Goal: Feedback & Contribution: Leave review/rating

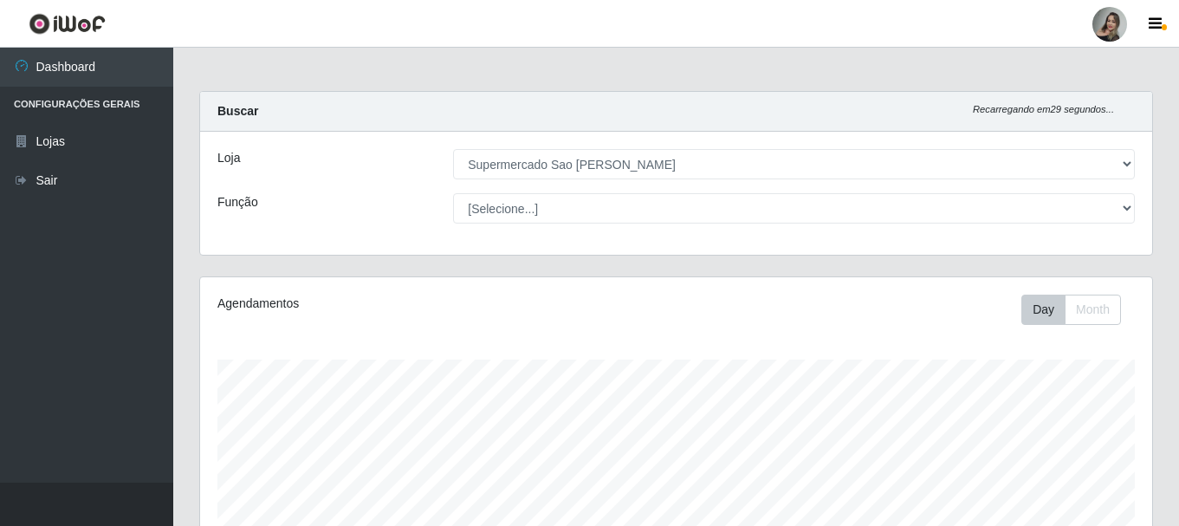
select select "383"
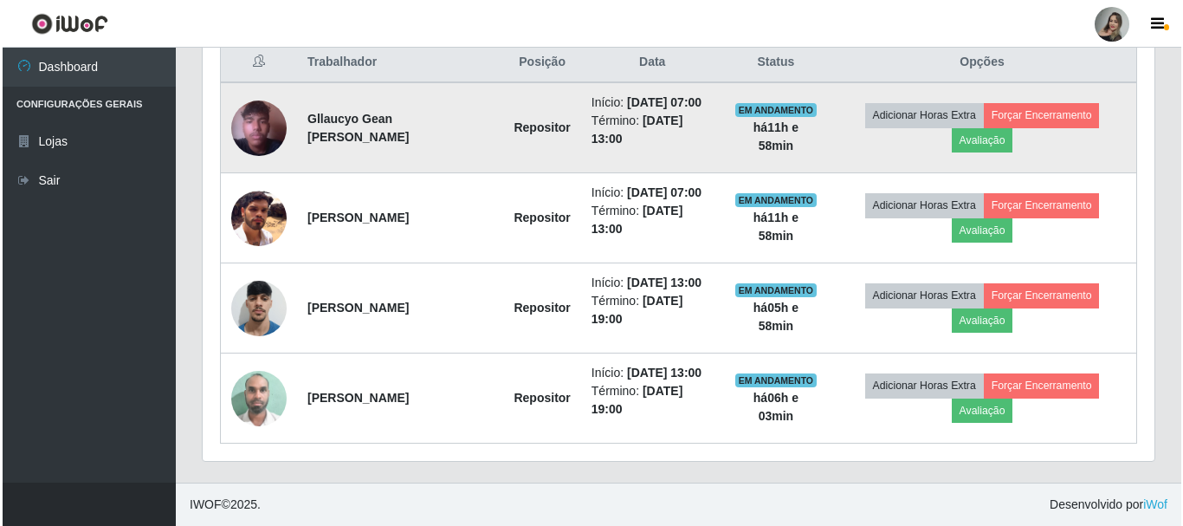
scroll to position [360, 952]
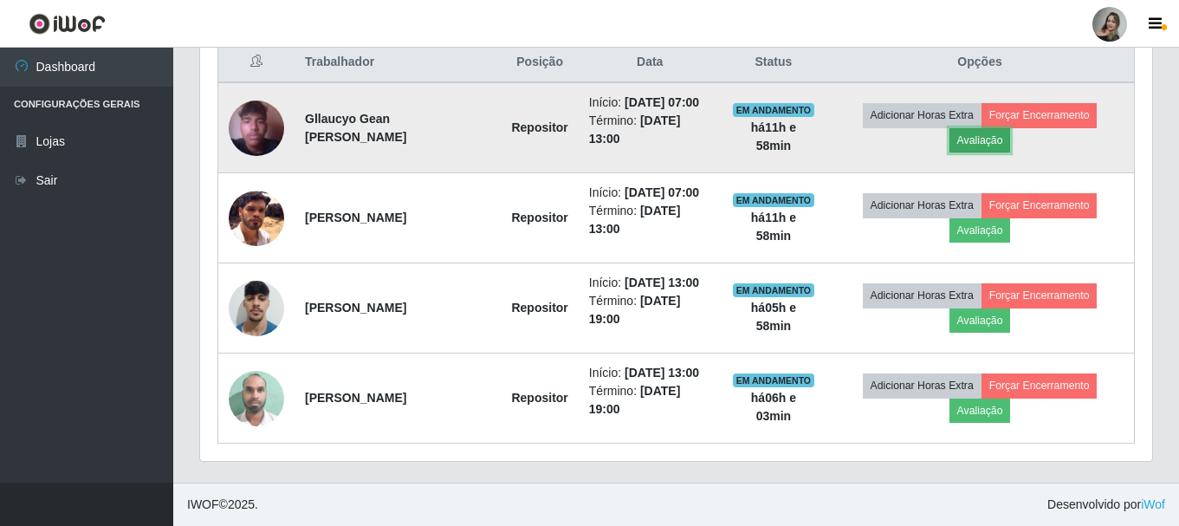
click at [1011, 136] on button "Avaliação" at bounding box center [980, 140] width 62 height 24
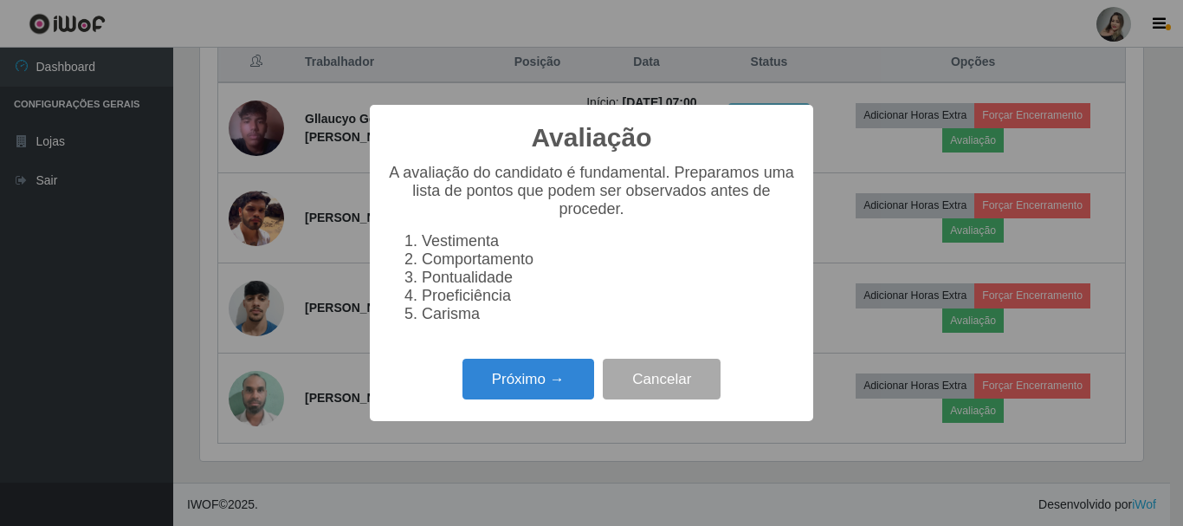
scroll to position [360, 943]
click at [520, 398] on button "Próximo →" at bounding box center [529, 379] width 132 height 41
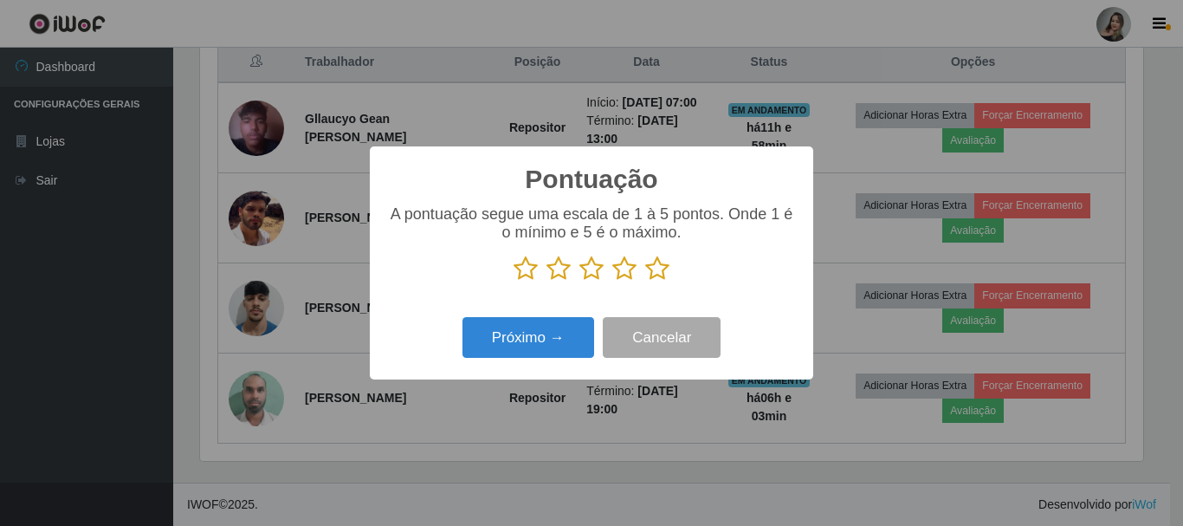
scroll to position [865931, 865348]
click at [658, 281] on icon at bounding box center [657, 269] width 24 height 26
click at [645, 282] on input "radio" at bounding box center [645, 282] width 0 height 0
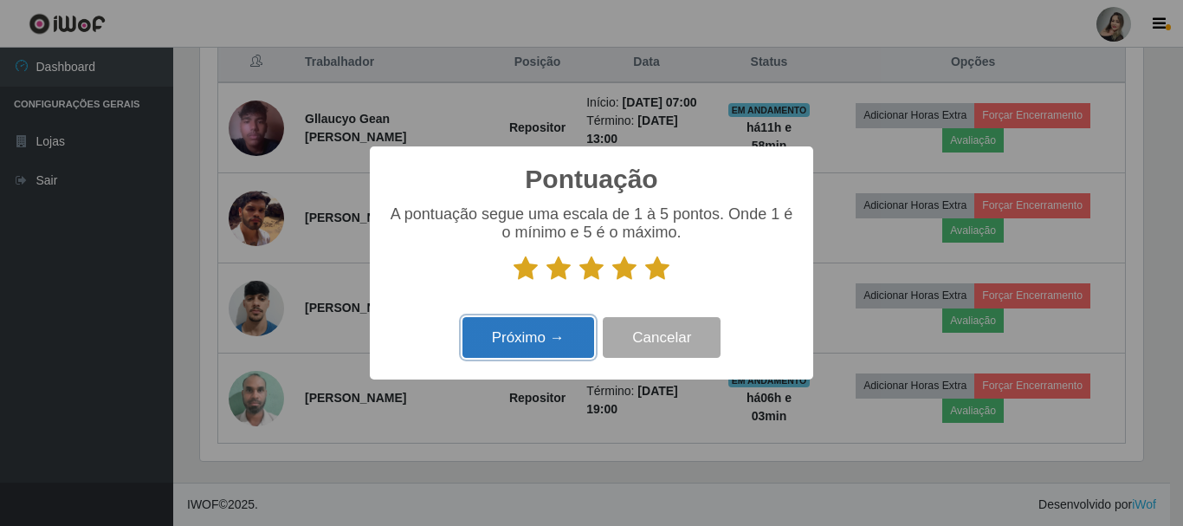
click at [561, 340] on button "Próximo →" at bounding box center [529, 337] width 132 height 41
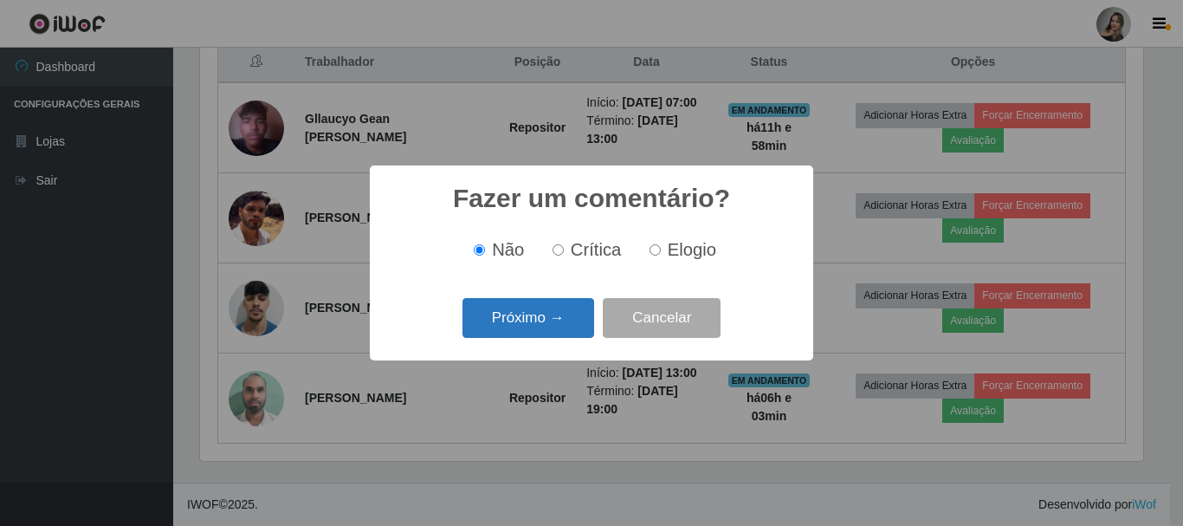
click at [555, 314] on button "Próximo →" at bounding box center [529, 318] width 132 height 41
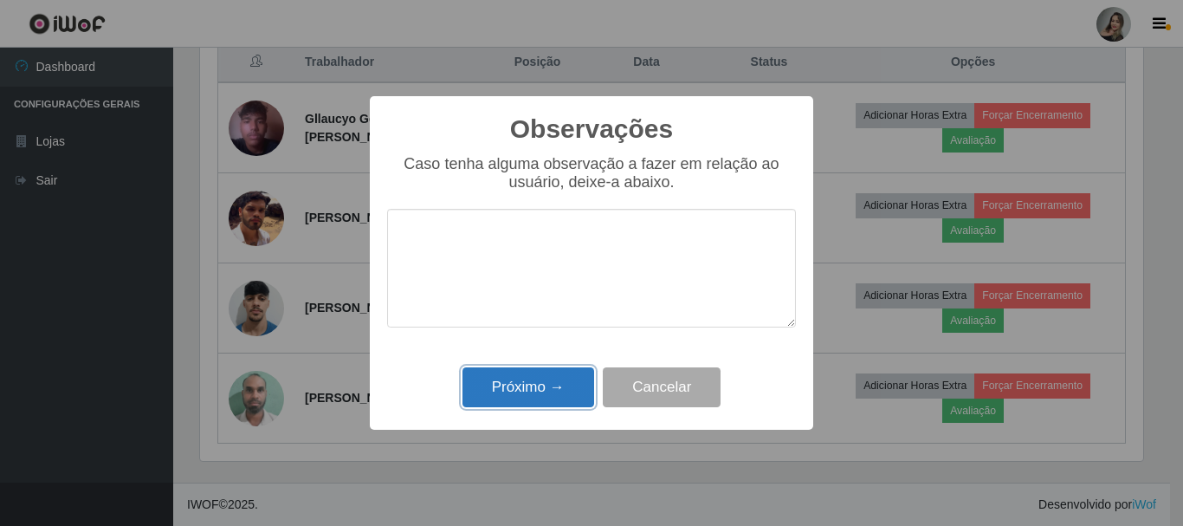
click at [563, 383] on button "Próximo →" at bounding box center [529, 387] width 132 height 41
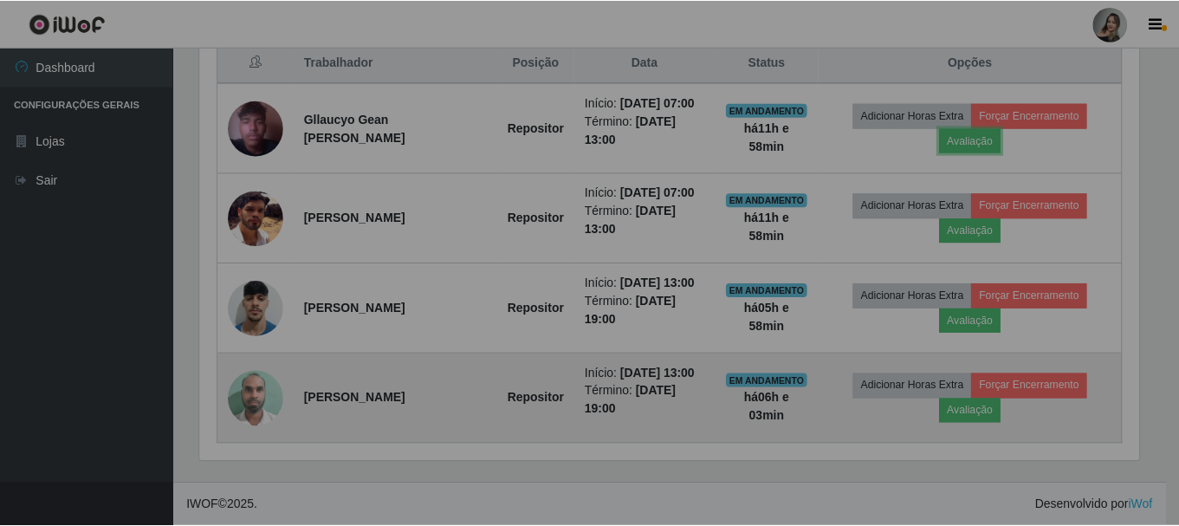
scroll to position [360, 952]
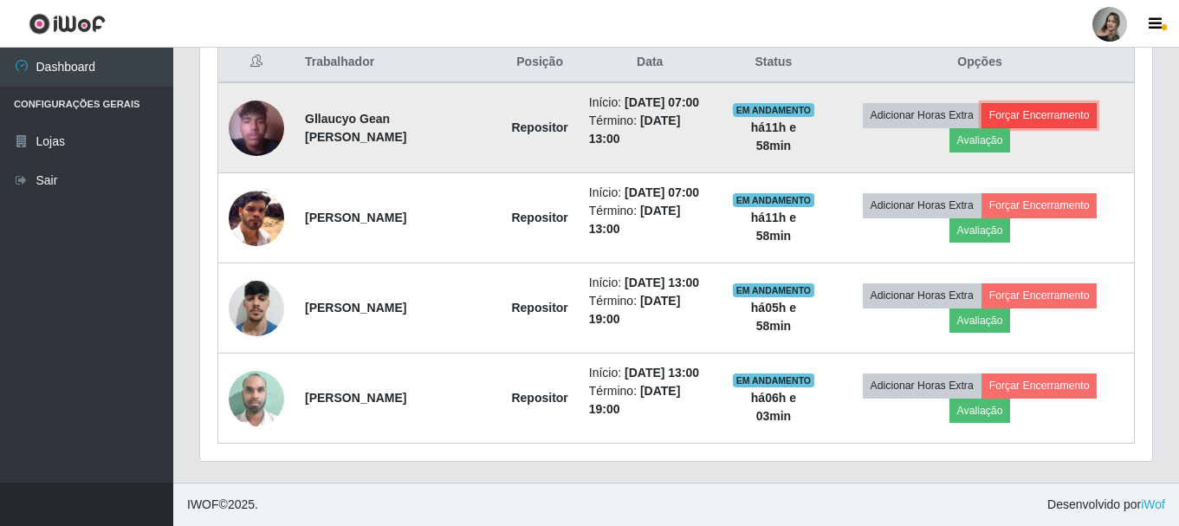
click at [1055, 113] on button "Forçar Encerramento" at bounding box center [1040, 115] width 116 height 24
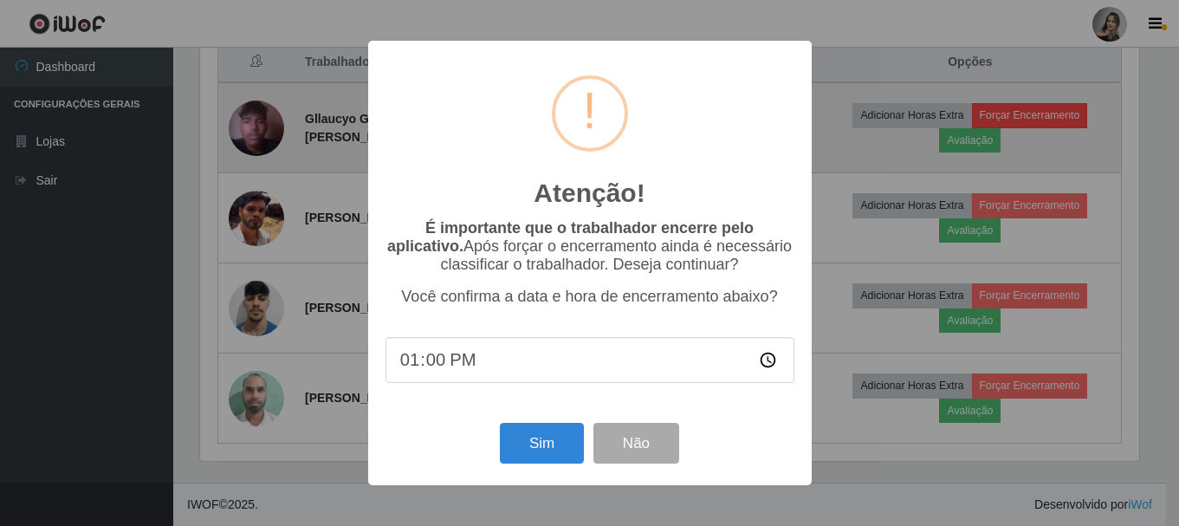
scroll to position [360, 943]
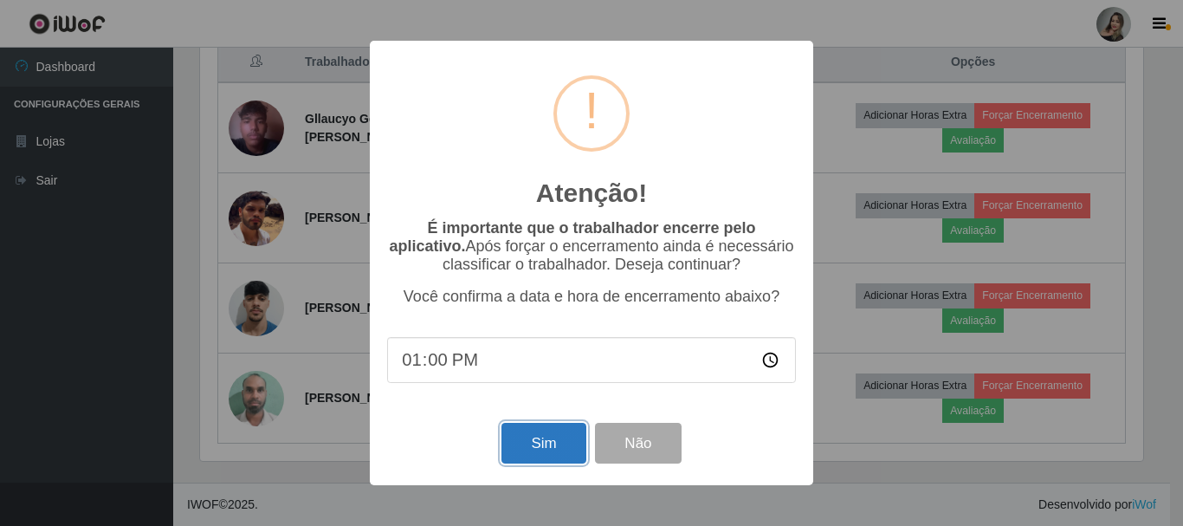
click at [535, 453] on button "Sim" at bounding box center [544, 443] width 84 height 41
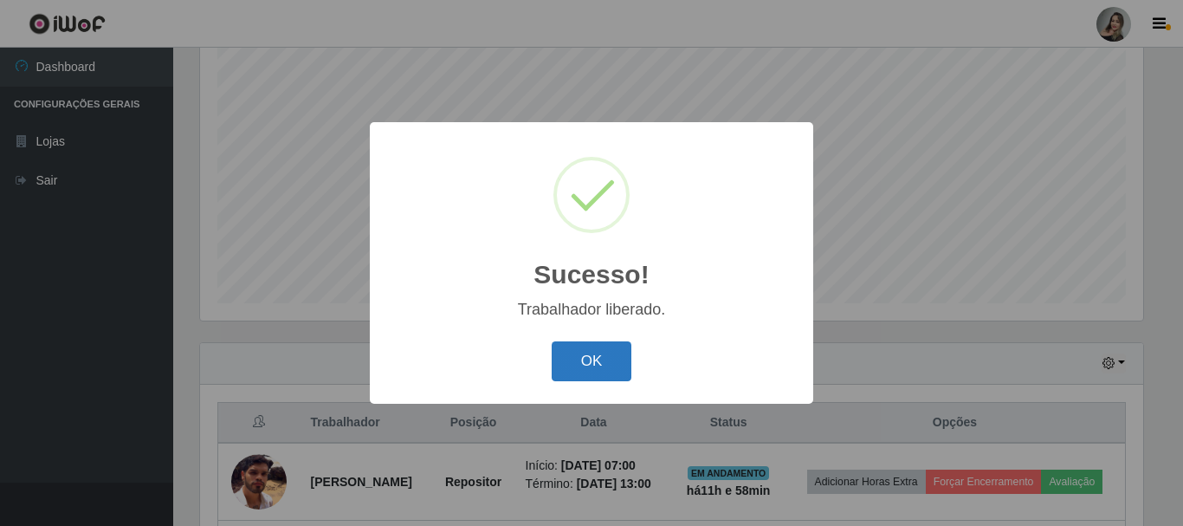
click at [560, 373] on button "OK" at bounding box center [592, 361] width 81 height 41
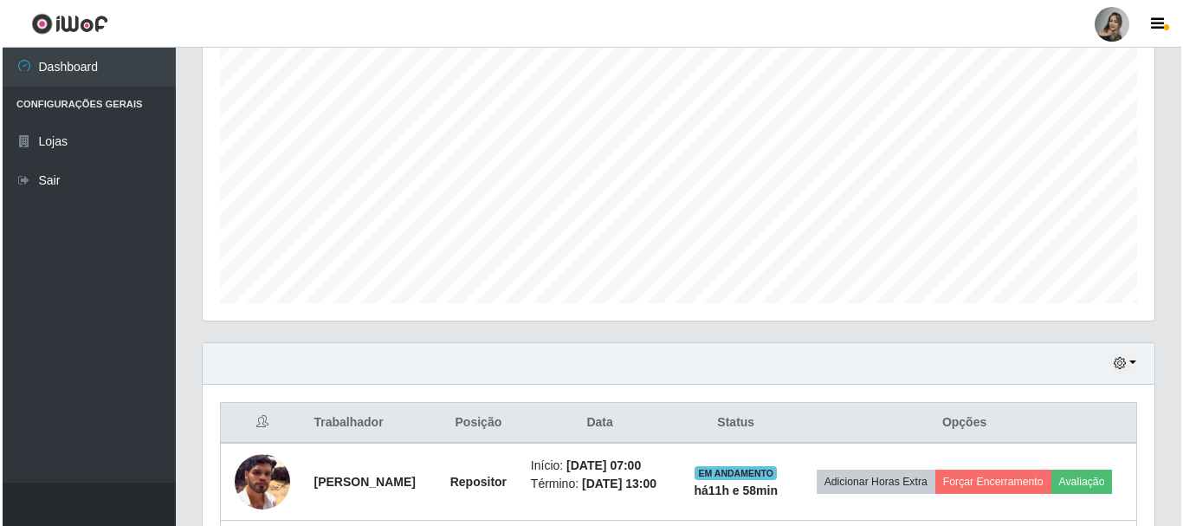
scroll to position [586, 0]
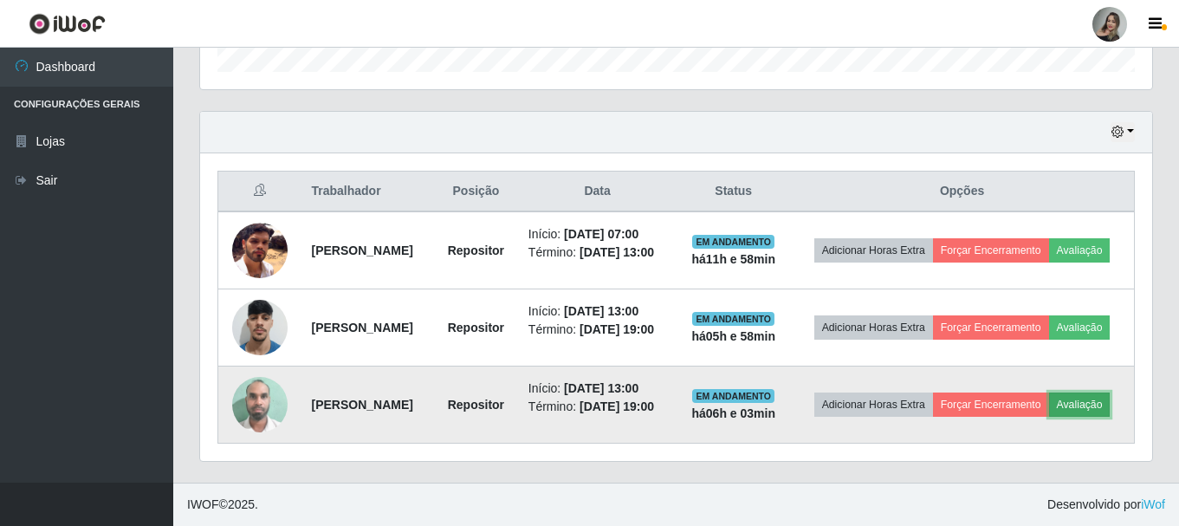
click at [1049, 405] on button "Avaliação" at bounding box center [1080, 404] width 62 height 24
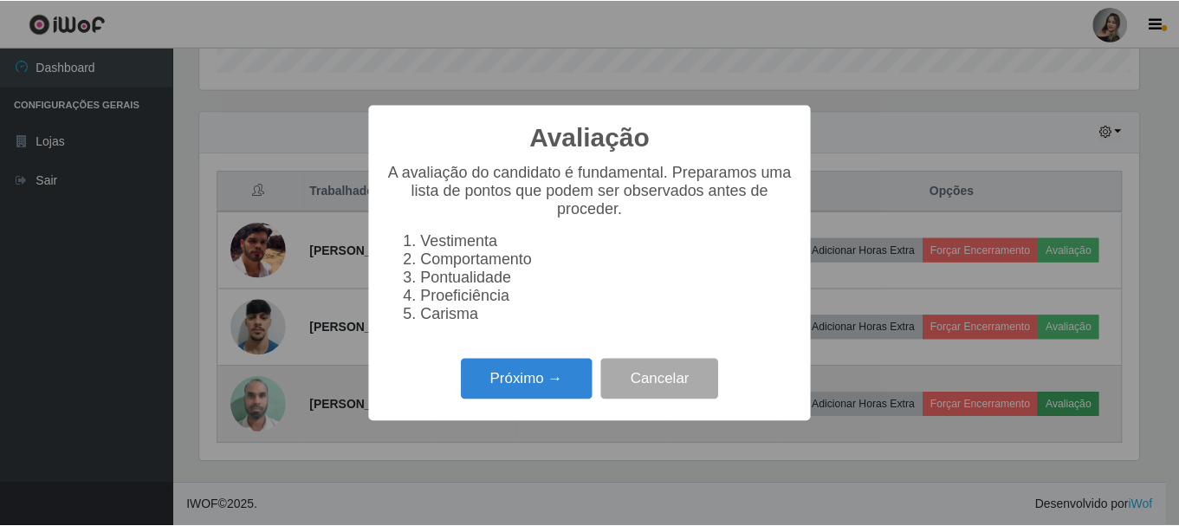
scroll to position [360, 943]
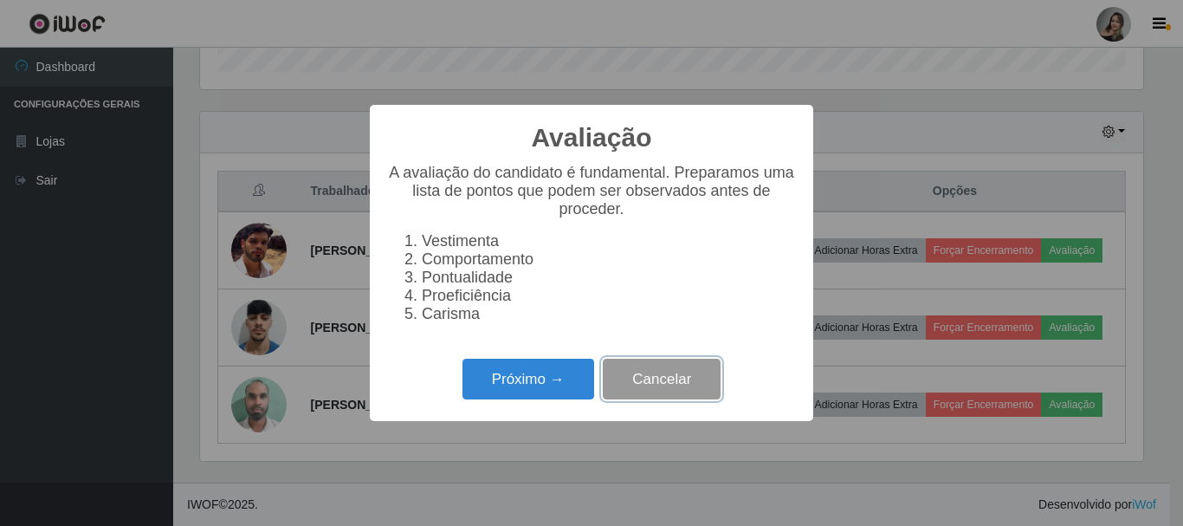
click at [680, 389] on button "Cancelar" at bounding box center [662, 379] width 118 height 41
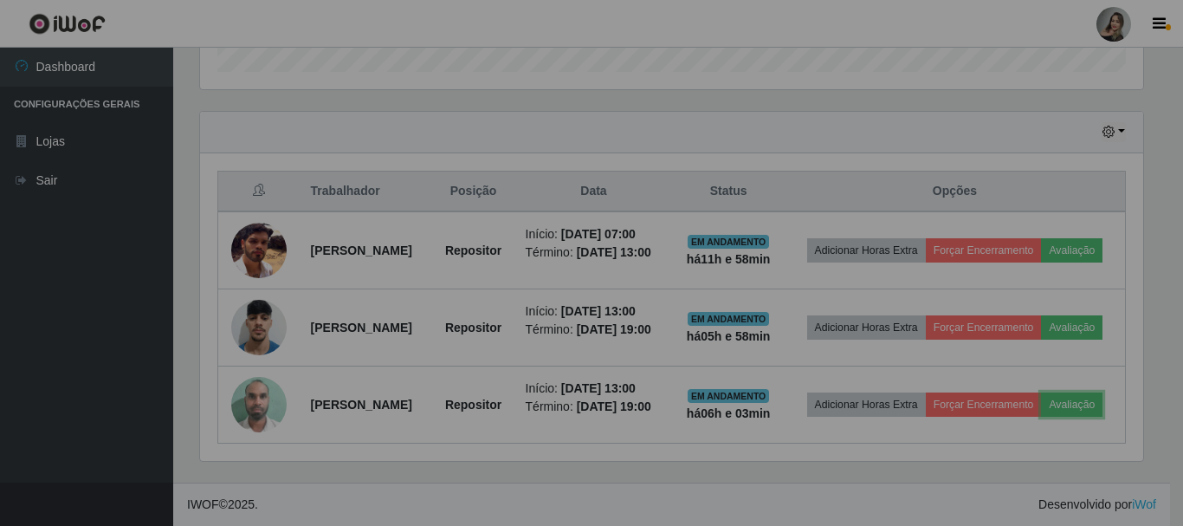
scroll to position [360, 952]
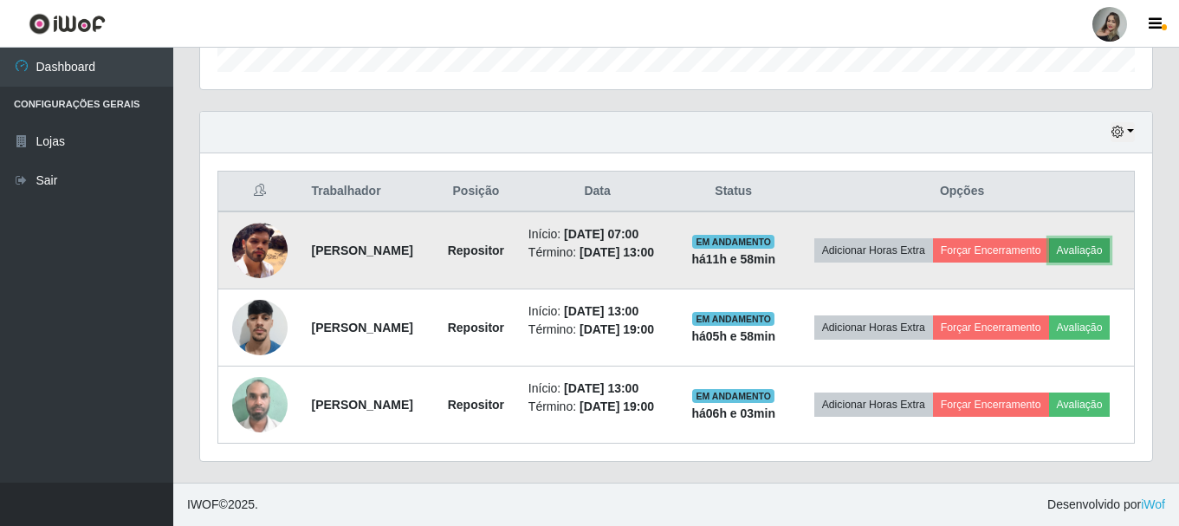
click at [1049, 238] on button "Avaliação" at bounding box center [1080, 250] width 62 height 24
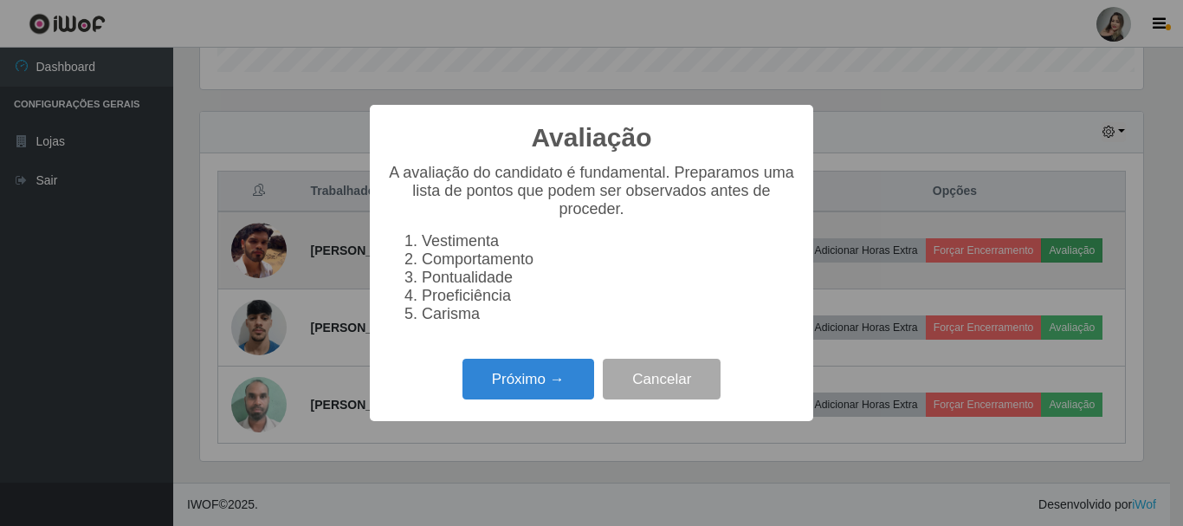
scroll to position [360, 943]
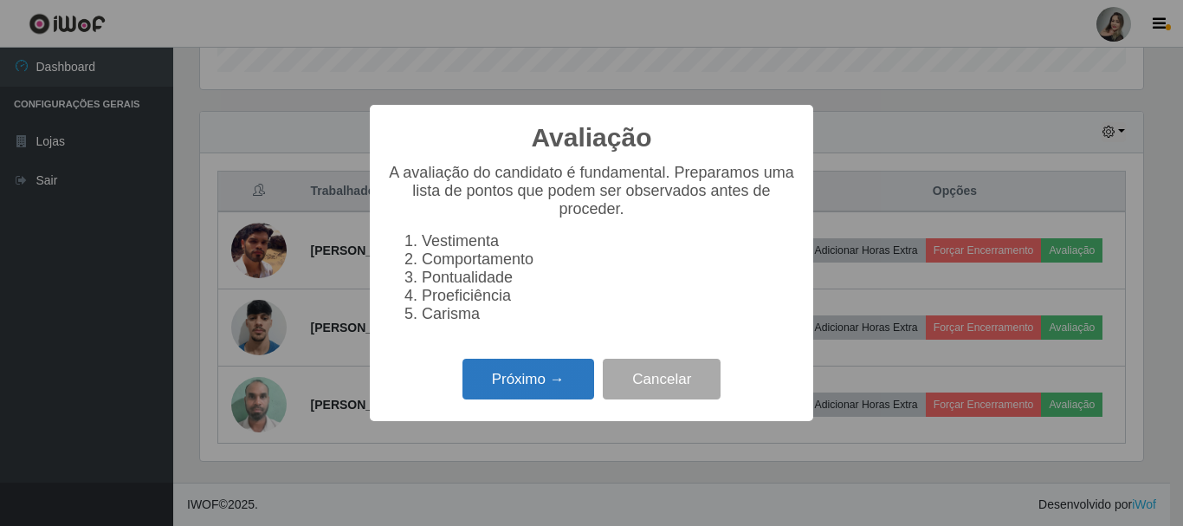
click at [528, 383] on button "Próximo →" at bounding box center [529, 379] width 132 height 41
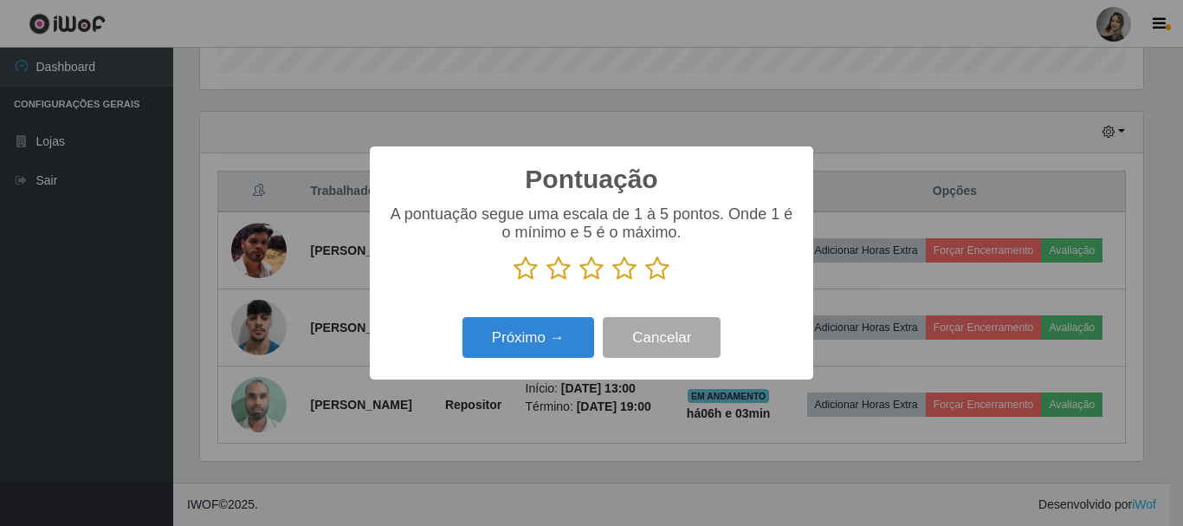
scroll to position [865931, 865348]
click at [653, 269] on icon at bounding box center [657, 269] width 24 height 26
click at [645, 282] on input "radio" at bounding box center [645, 282] width 0 height 0
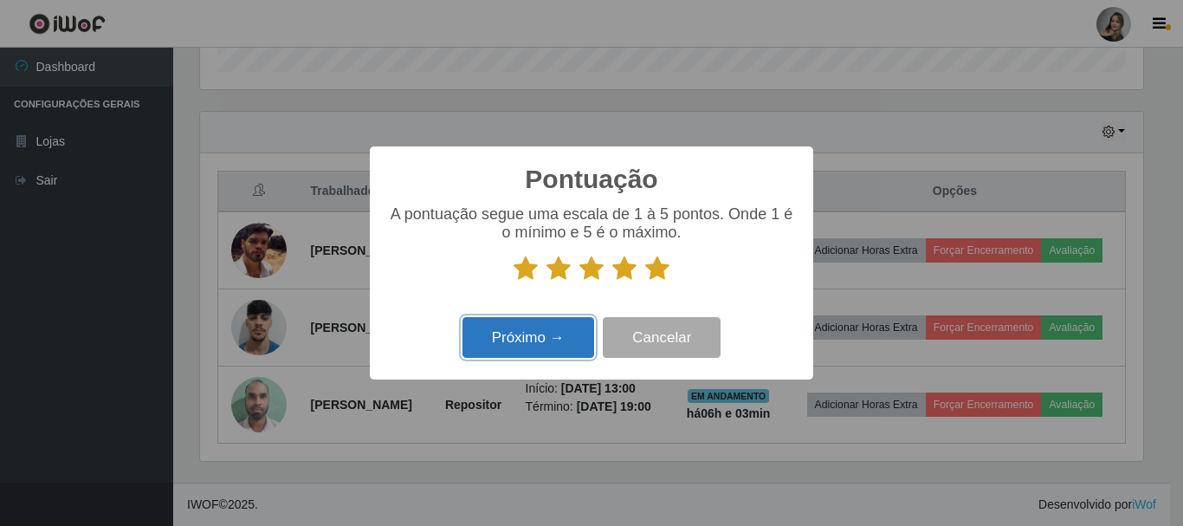
click at [574, 340] on button "Próximo →" at bounding box center [529, 337] width 132 height 41
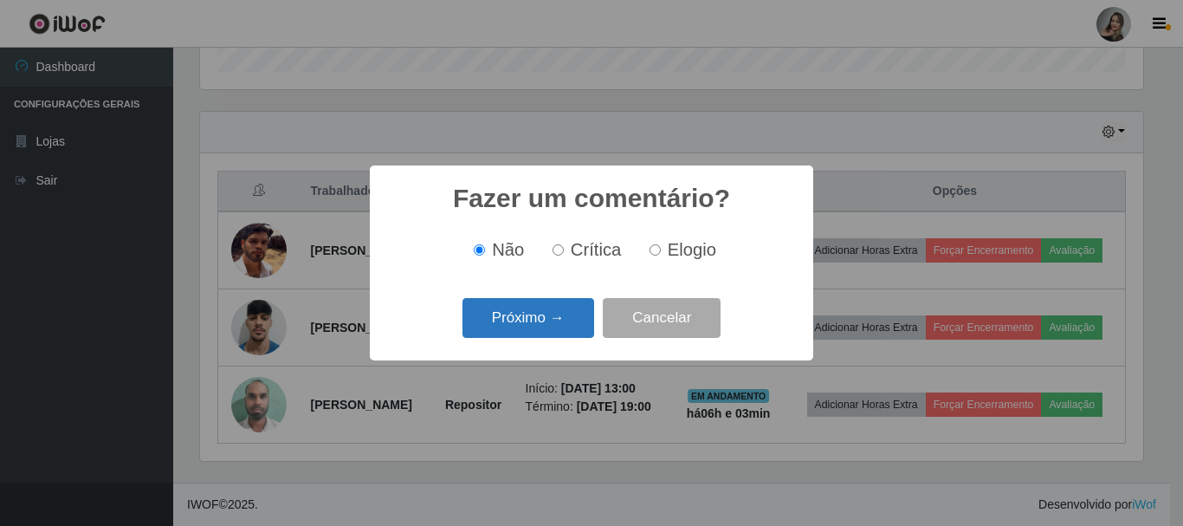
click at [554, 334] on button "Próximo →" at bounding box center [529, 318] width 132 height 41
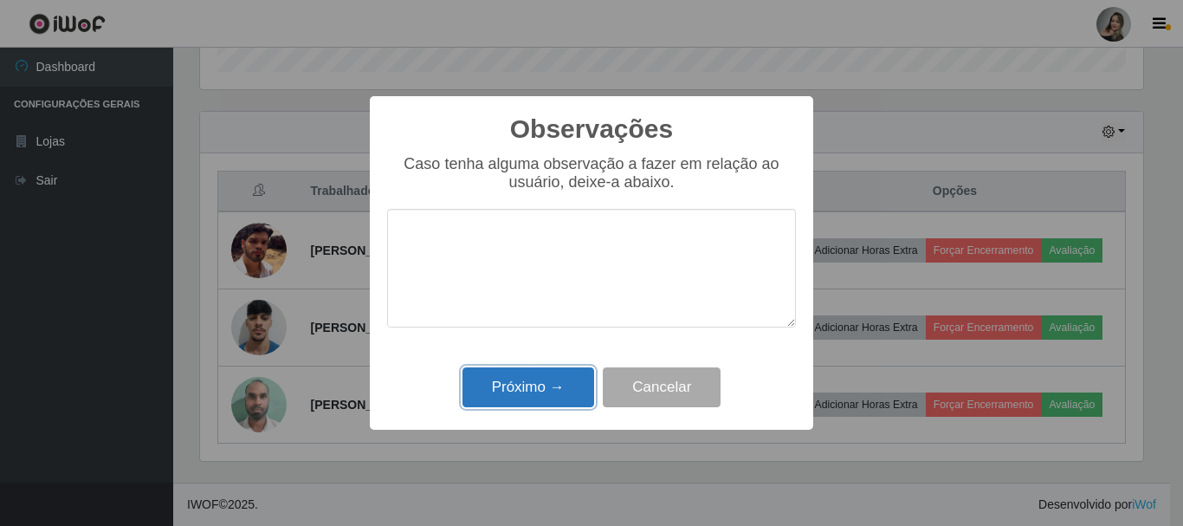
click at [546, 396] on button "Próximo →" at bounding box center [529, 387] width 132 height 41
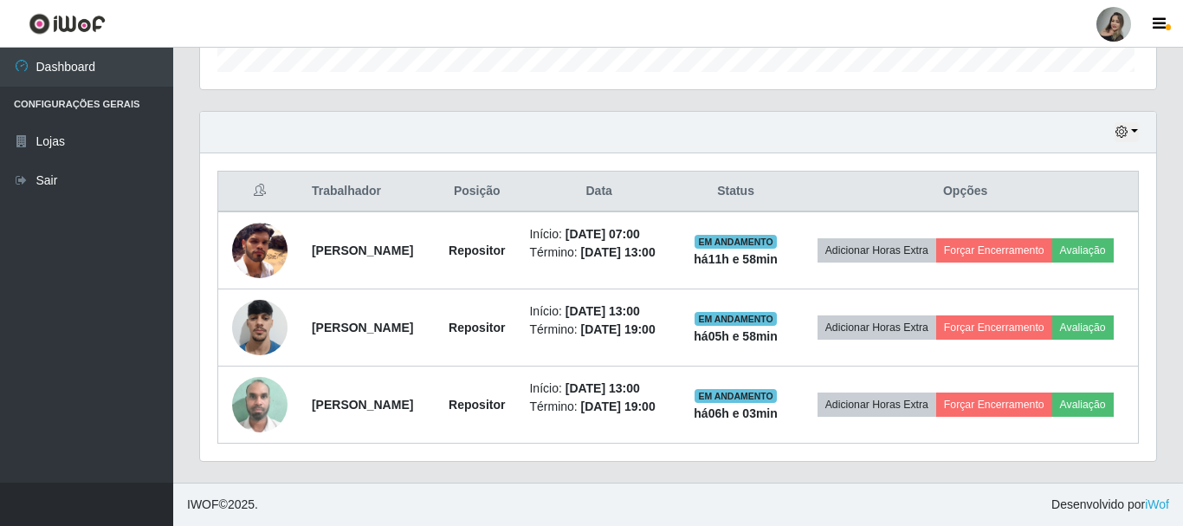
scroll to position [360, 952]
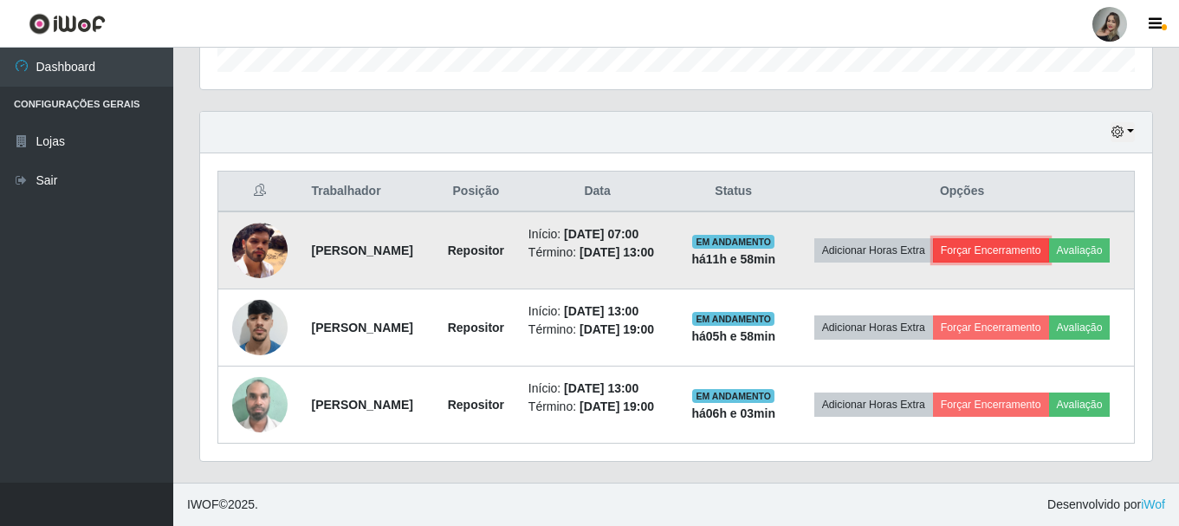
click at [1035, 238] on button "Forçar Encerramento" at bounding box center [991, 250] width 116 height 24
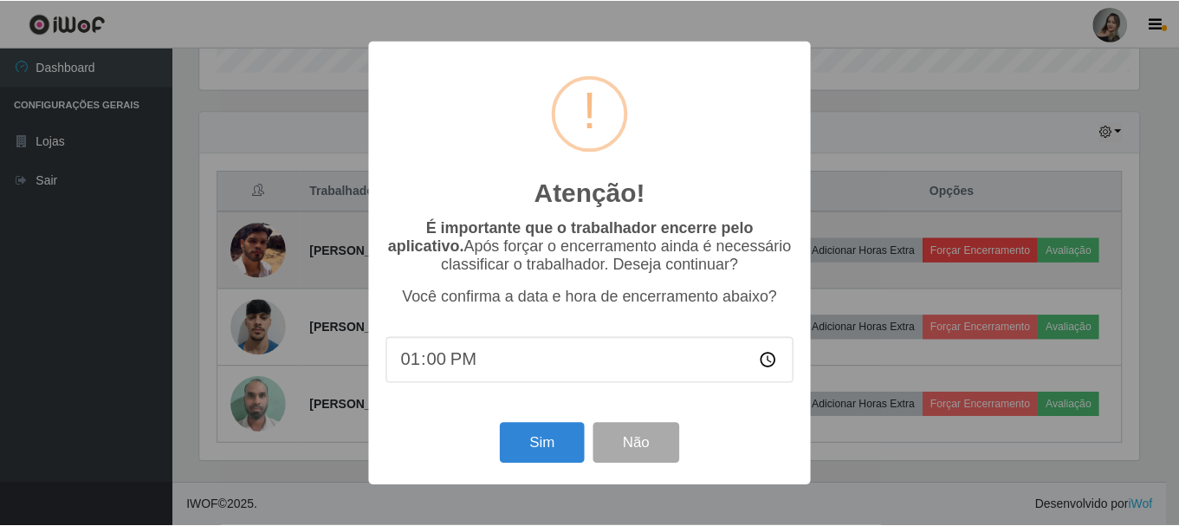
scroll to position [0, 0]
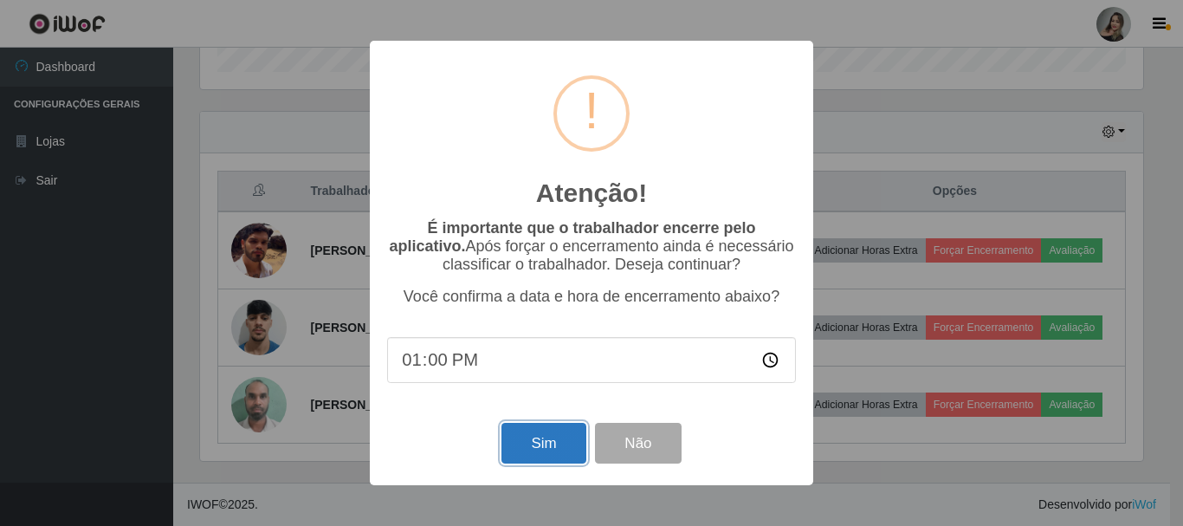
click at [515, 451] on button "Sim" at bounding box center [544, 443] width 84 height 41
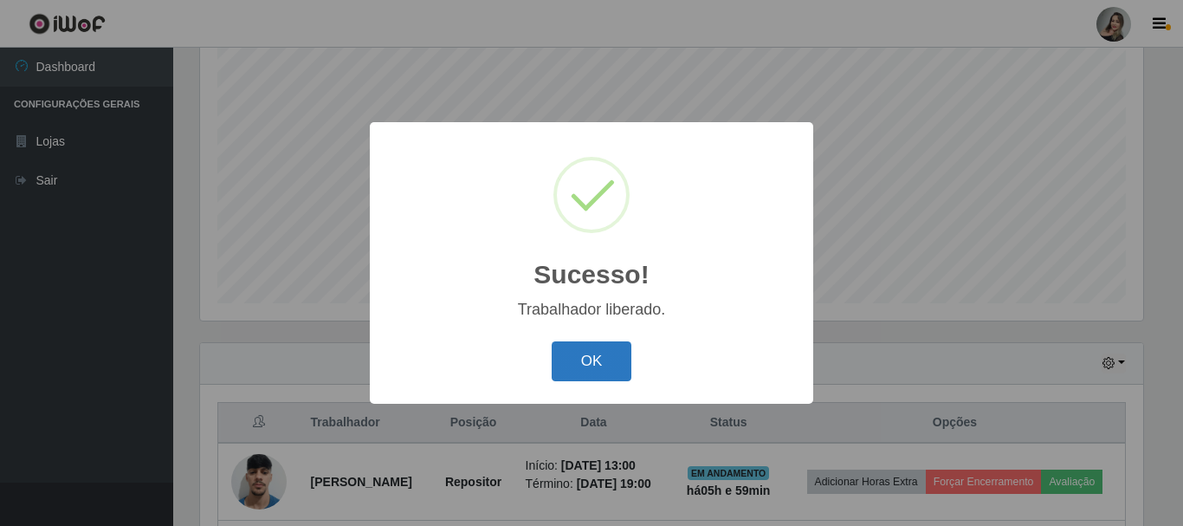
click at [615, 351] on button "OK" at bounding box center [592, 361] width 81 height 41
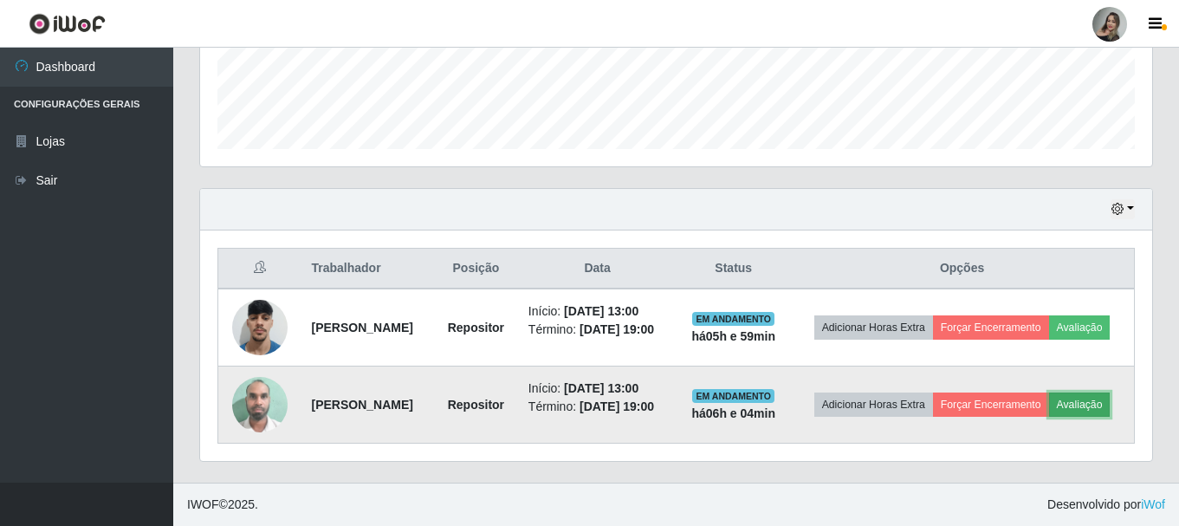
click at [1049, 417] on button "Avaliação" at bounding box center [1080, 404] width 62 height 24
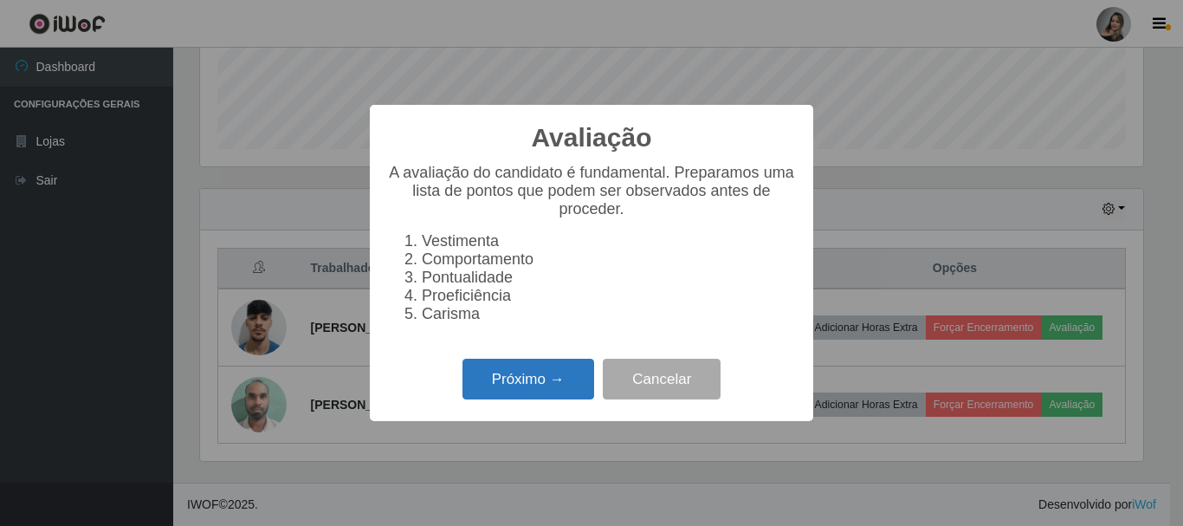
click at [574, 391] on button "Próximo →" at bounding box center [529, 379] width 132 height 41
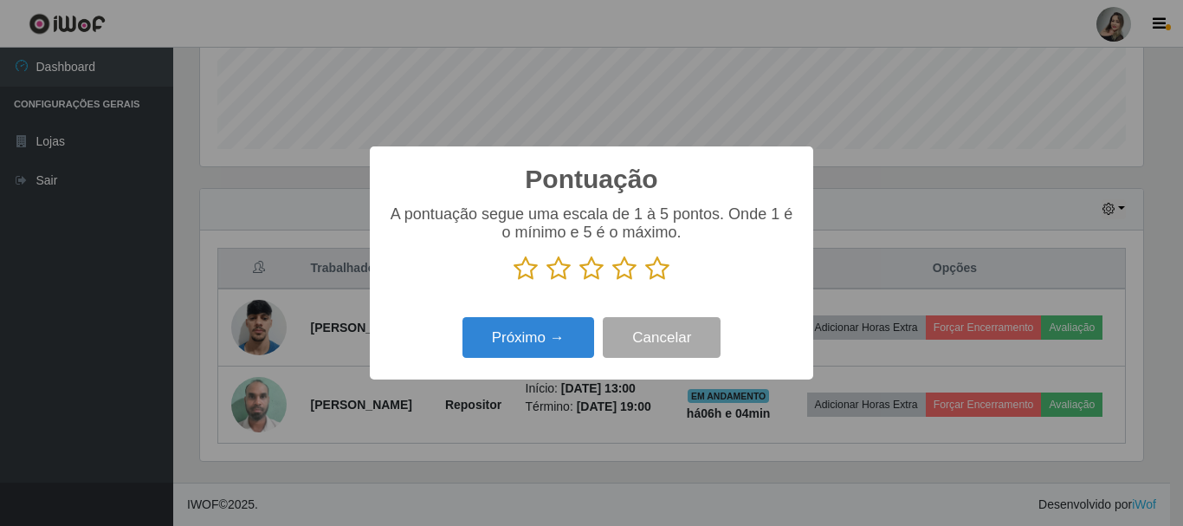
click at [622, 274] on icon at bounding box center [624, 269] width 24 height 26
click at [612, 282] on input "radio" at bounding box center [612, 282] width 0 height 0
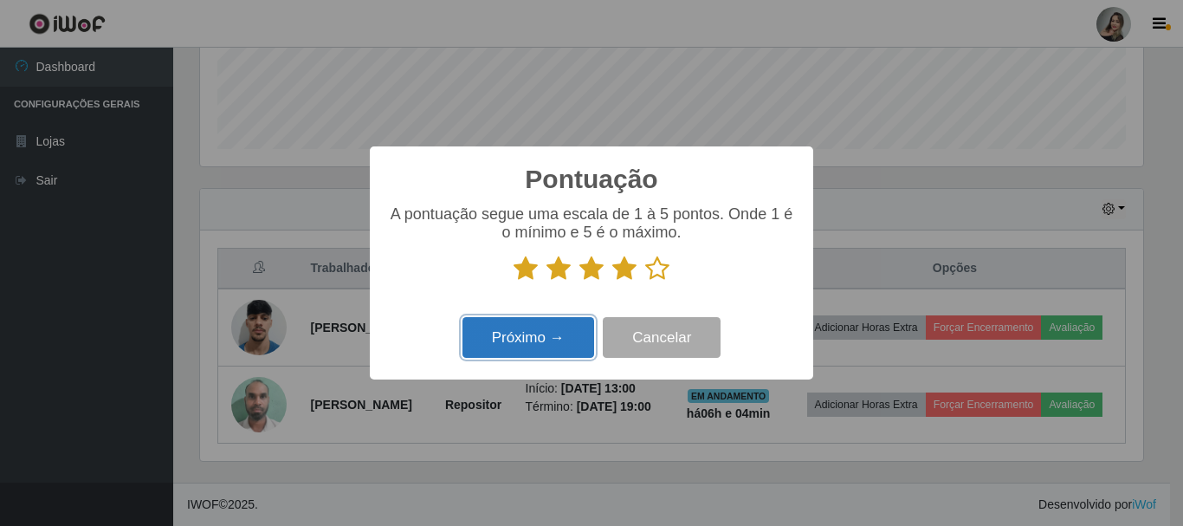
click at [557, 351] on button "Próximo →" at bounding box center [529, 337] width 132 height 41
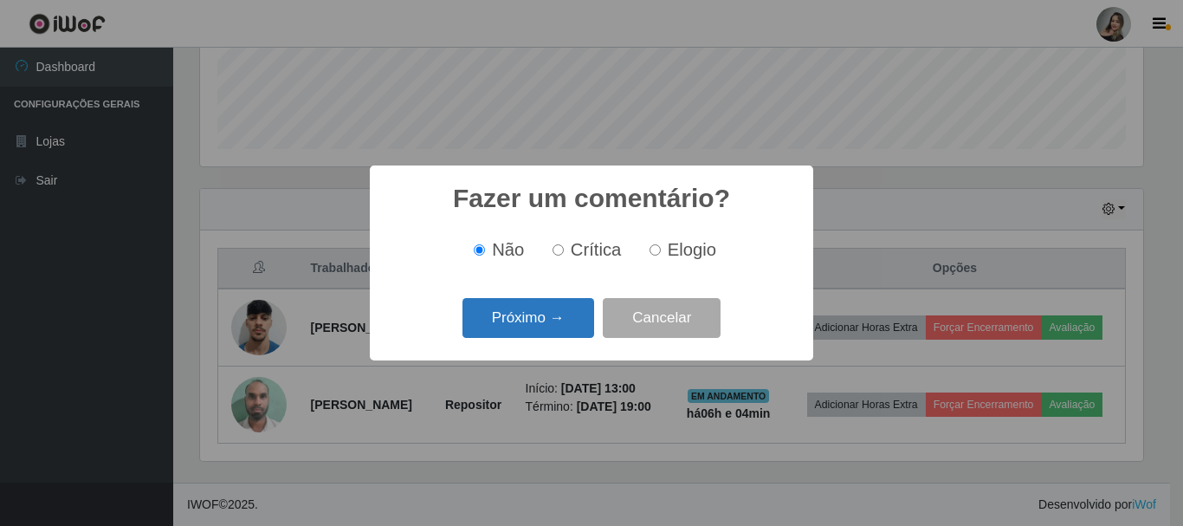
click at [553, 317] on button "Próximo →" at bounding box center [529, 318] width 132 height 41
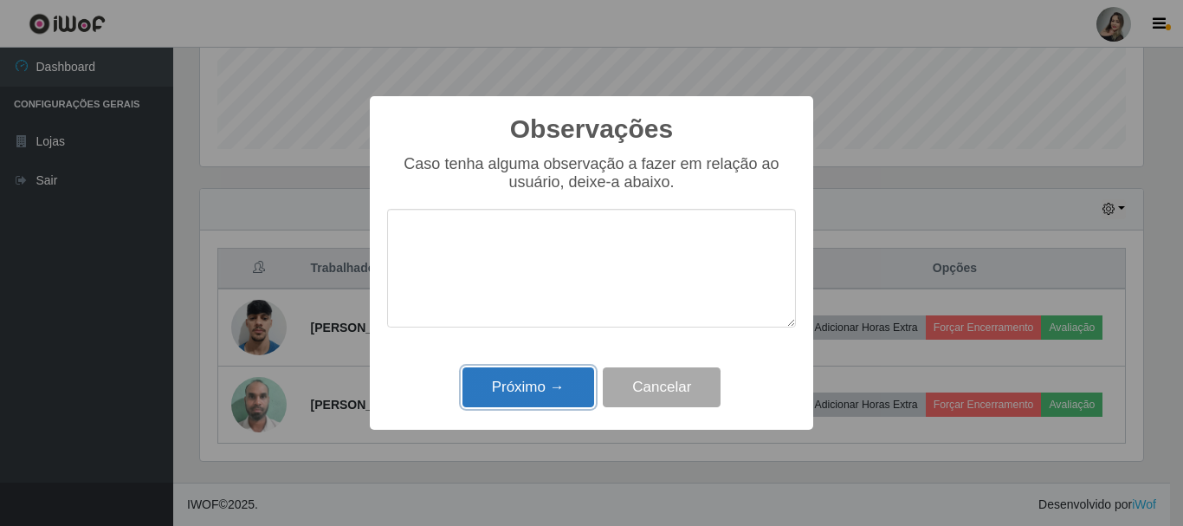
click at [552, 385] on button "Próximo →" at bounding box center [529, 387] width 132 height 41
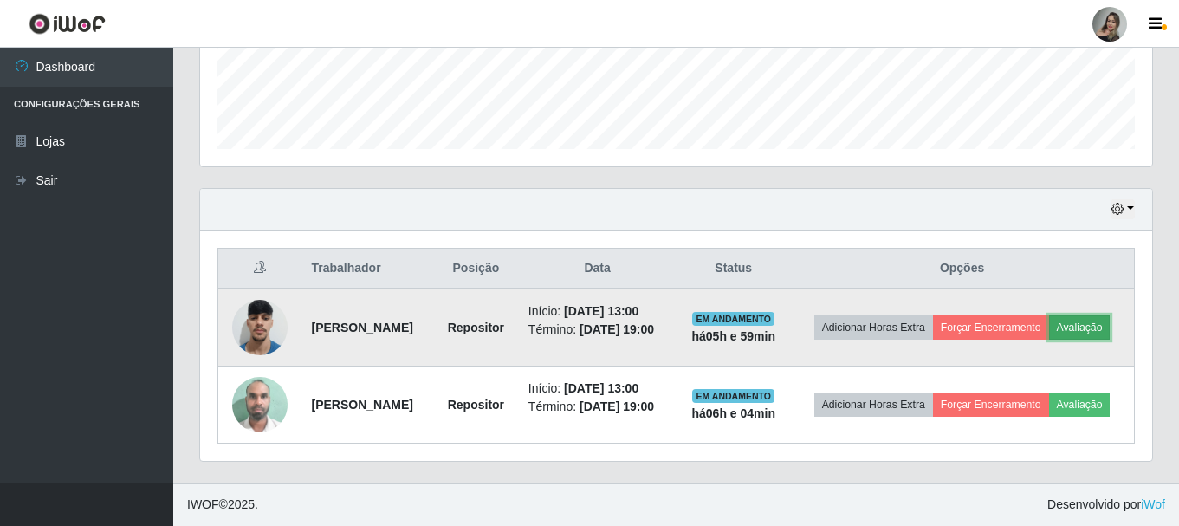
click at [1049, 322] on button "Avaliação" at bounding box center [1080, 327] width 62 height 24
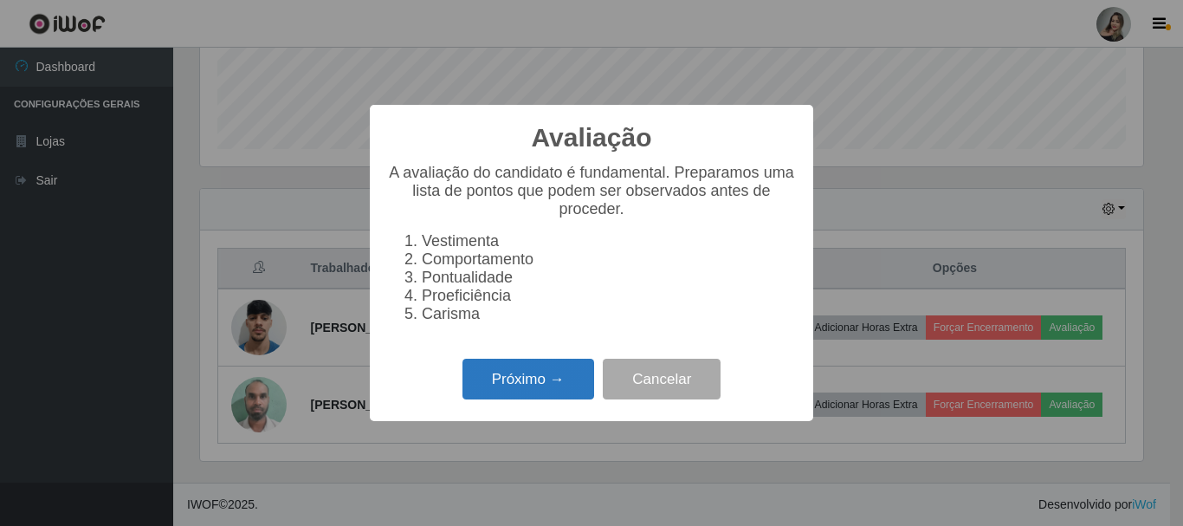
click at [500, 379] on button "Próximo →" at bounding box center [529, 379] width 132 height 41
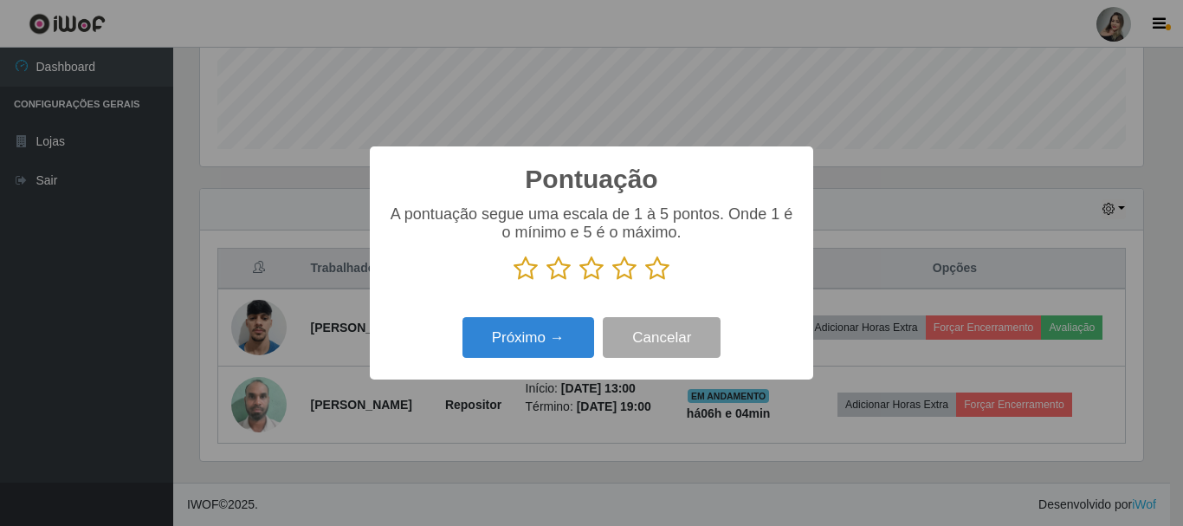
click at [619, 278] on icon at bounding box center [624, 269] width 24 height 26
click at [612, 282] on input "radio" at bounding box center [612, 282] width 0 height 0
click at [594, 277] on icon at bounding box center [592, 269] width 24 height 26
click at [580, 282] on input "radio" at bounding box center [580, 282] width 0 height 0
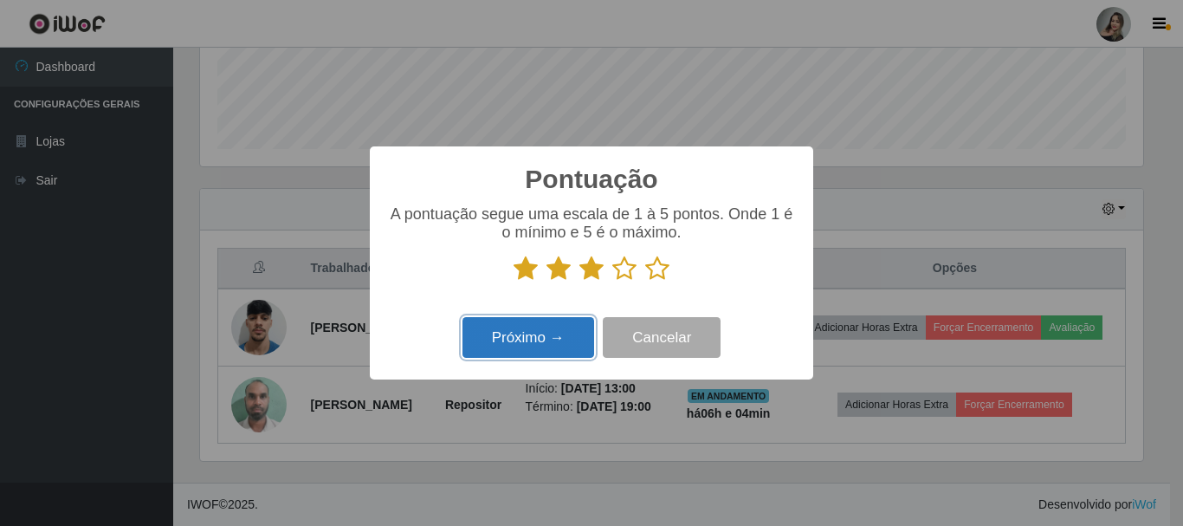
click at [578, 331] on button "Próximo →" at bounding box center [529, 337] width 132 height 41
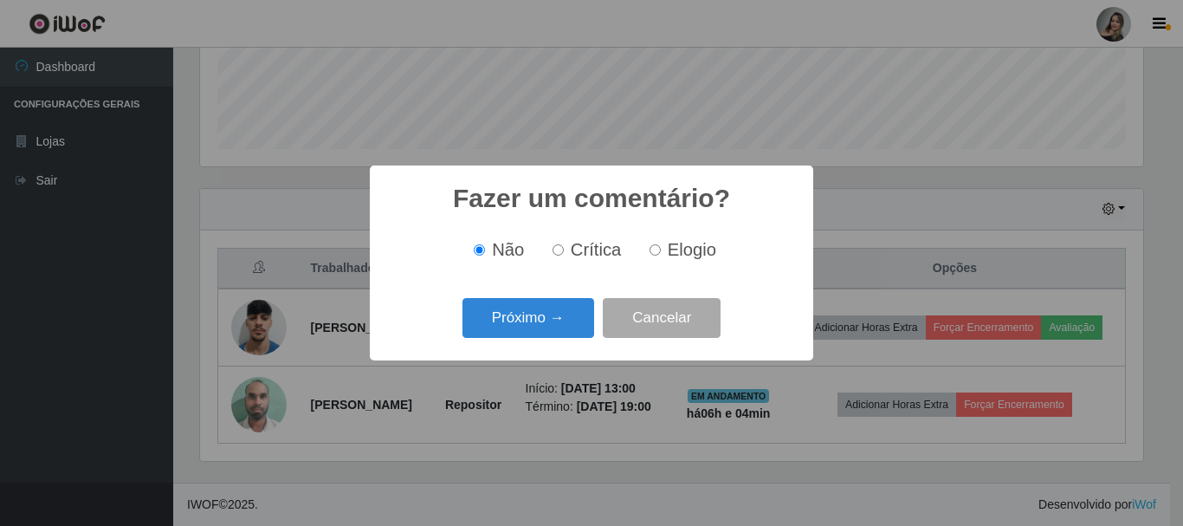
click at [578, 331] on button "Próximo →" at bounding box center [529, 318] width 132 height 41
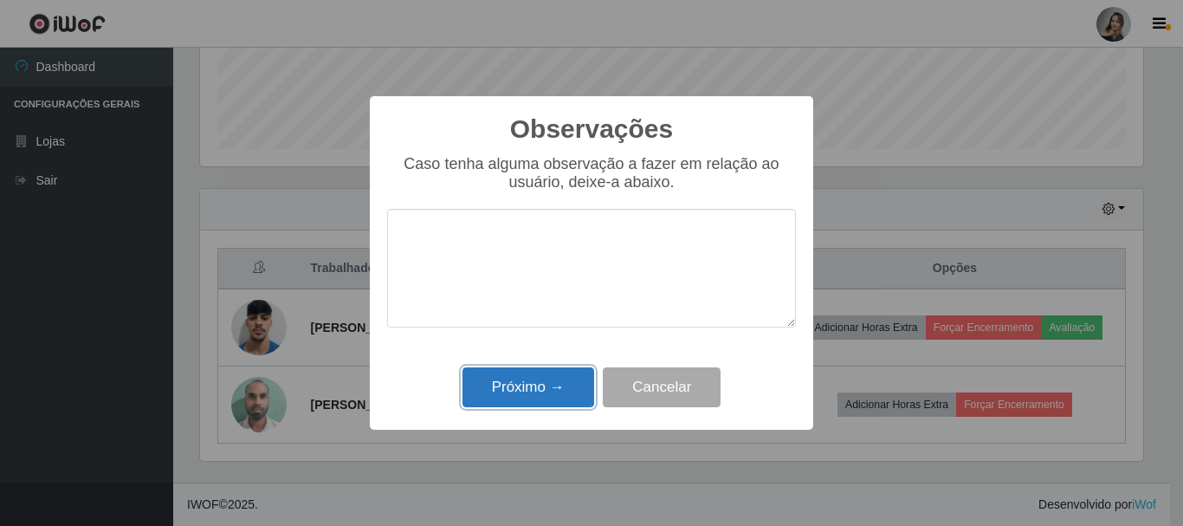
click at [559, 385] on button "Próximo →" at bounding box center [529, 387] width 132 height 41
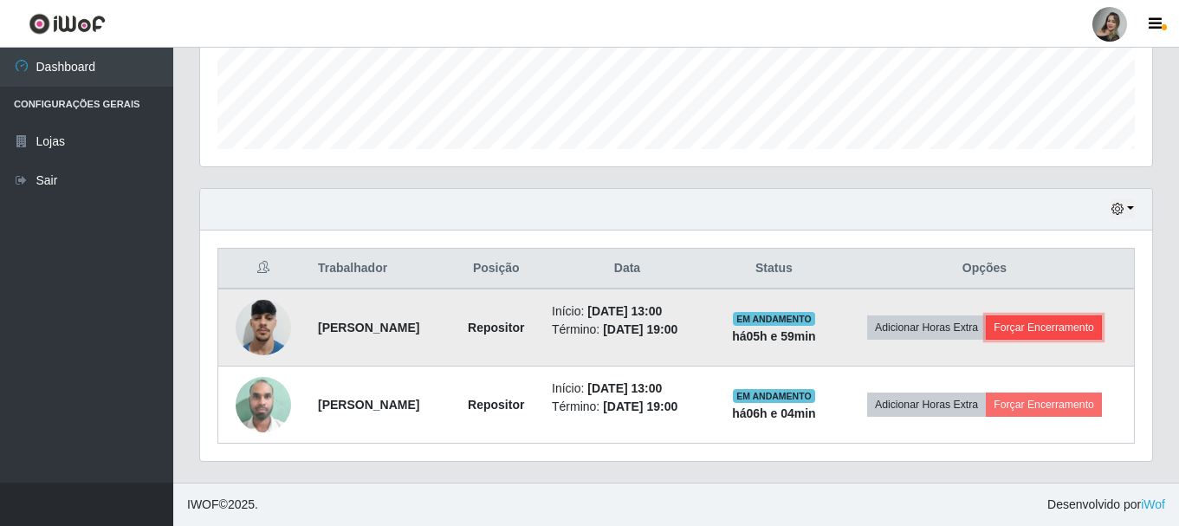
click at [1050, 331] on button "Forçar Encerramento" at bounding box center [1044, 327] width 116 height 24
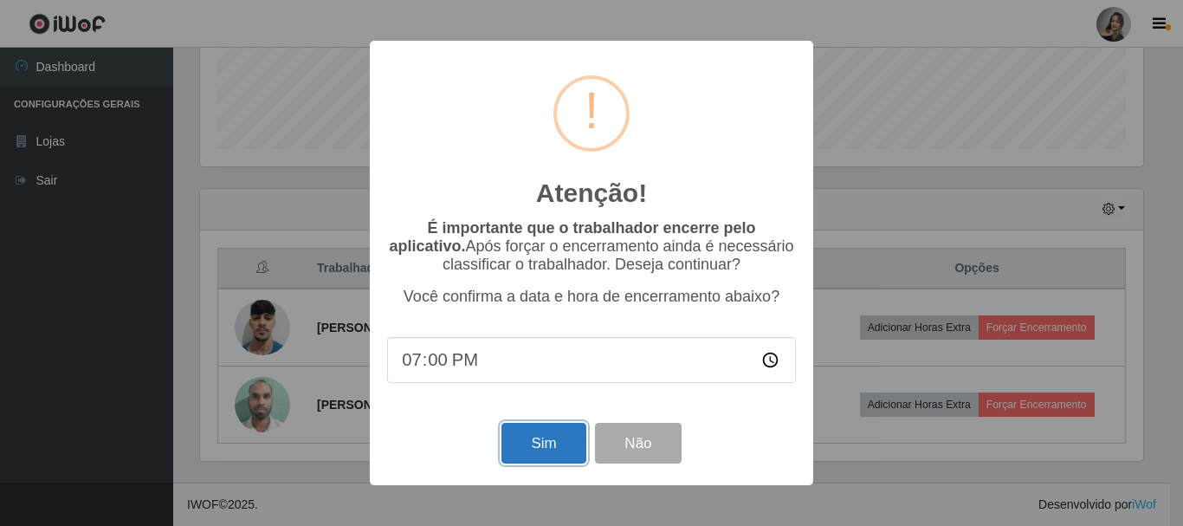
click at [543, 453] on button "Sim" at bounding box center [544, 443] width 84 height 41
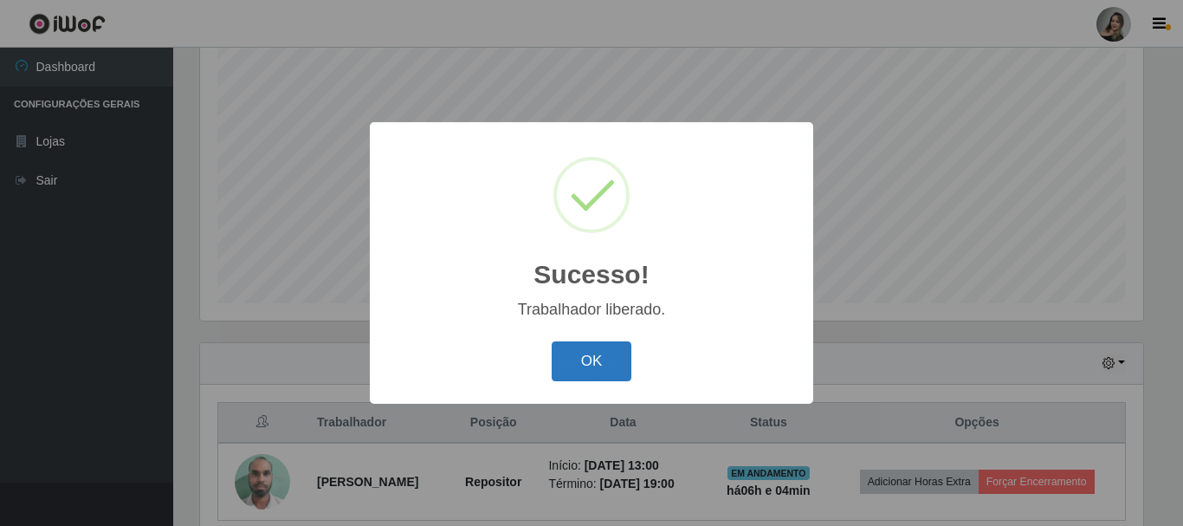
click at [561, 370] on button "OK" at bounding box center [592, 361] width 81 height 41
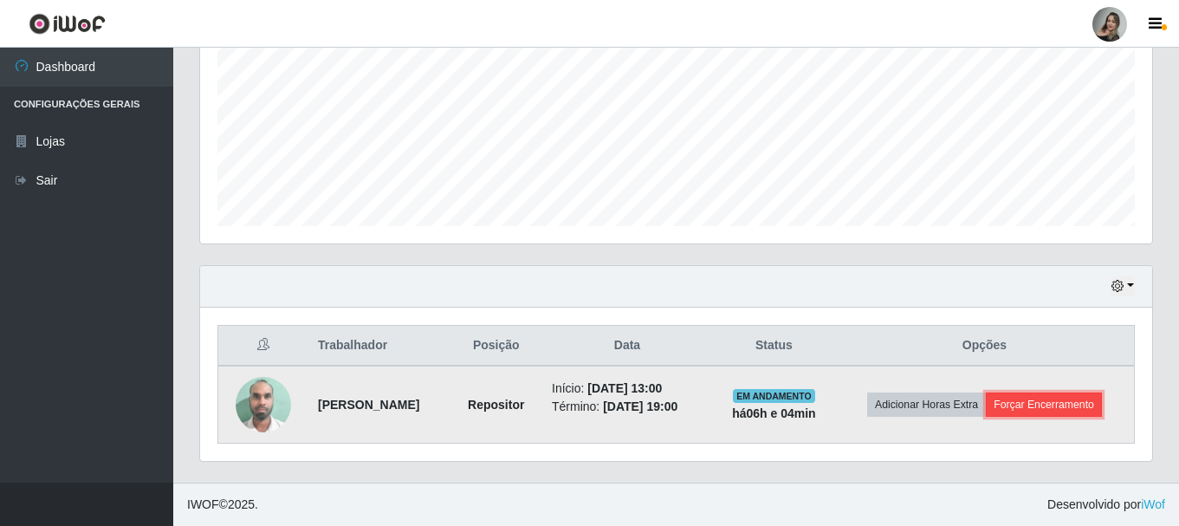
click at [1099, 405] on button "Forçar Encerramento" at bounding box center [1044, 404] width 116 height 24
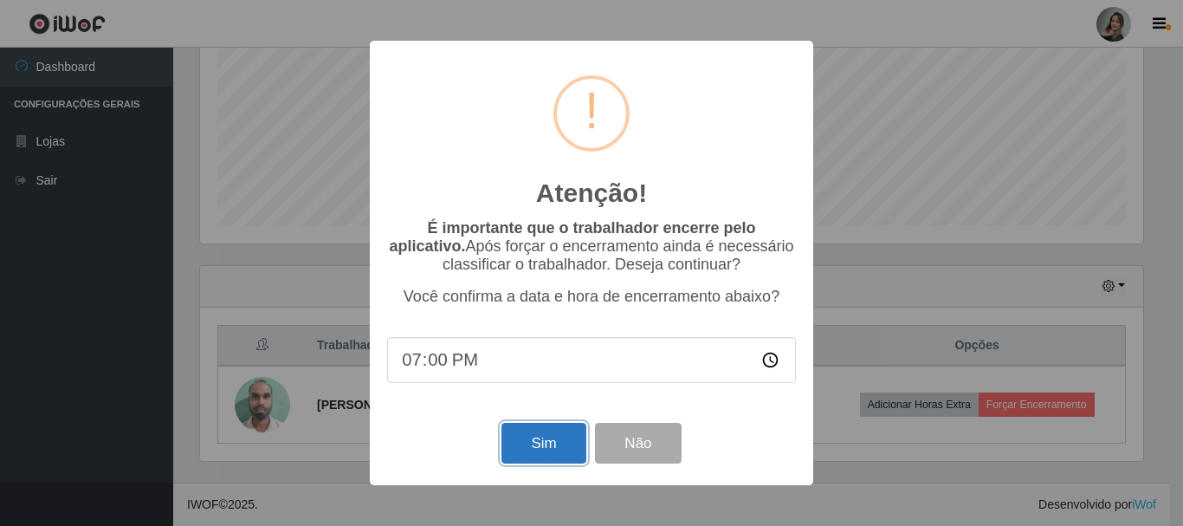
click at [564, 448] on button "Sim" at bounding box center [544, 443] width 84 height 41
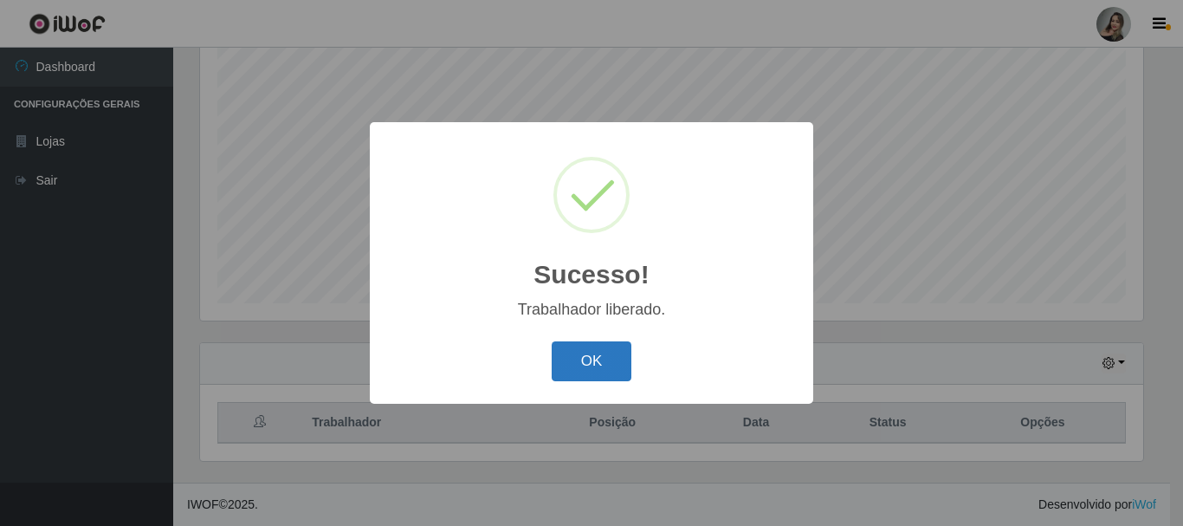
click at [592, 350] on button "OK" at bounding box center [592, 361] width 81 height 41
